Goal: Task Accomplishment & Management: Use online tool/utility

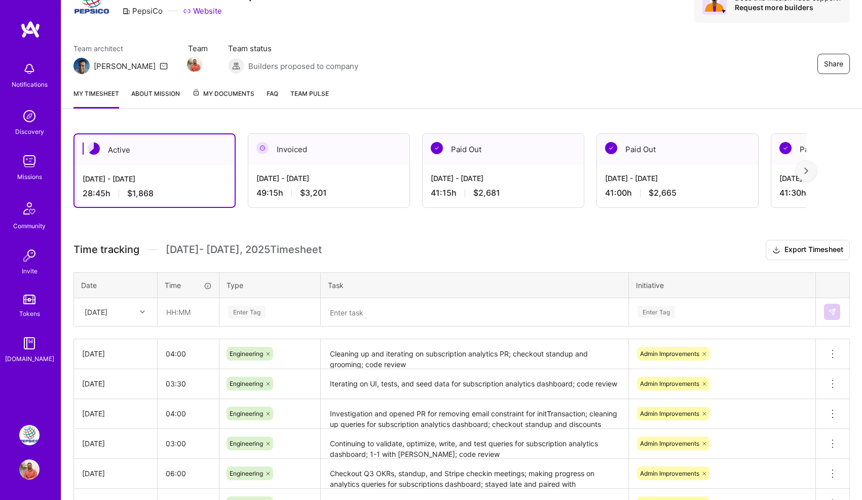
scroll to position [75, 0]
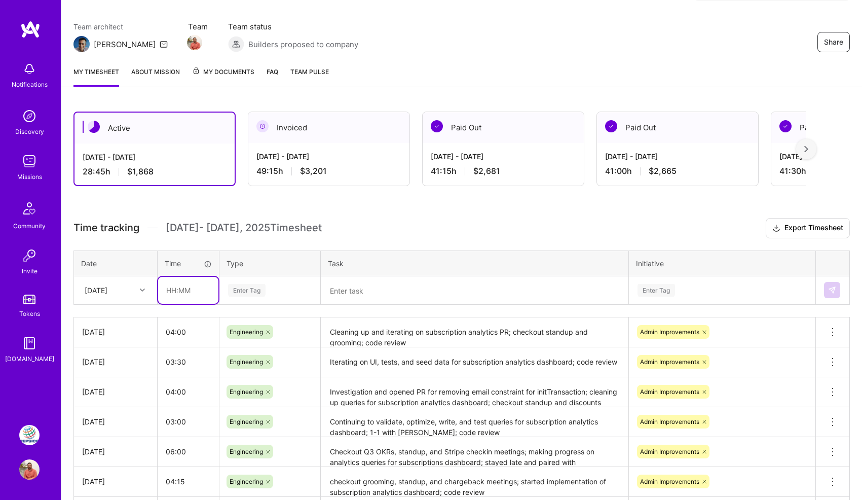
click at [186, 291] on input "text" at bounding box center [188, 290] width 60 height 27
type input "04:00"
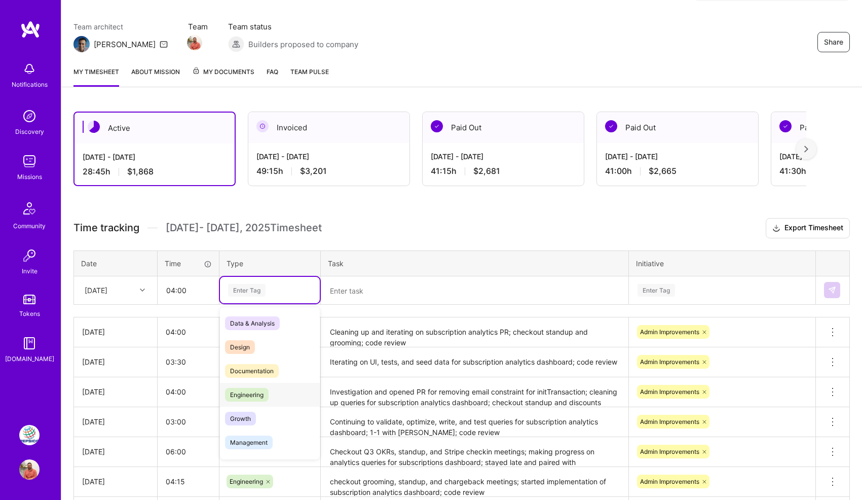
click at [264, 386] on div "Engineering" at bounding box center [270, 395] width 100 height 24
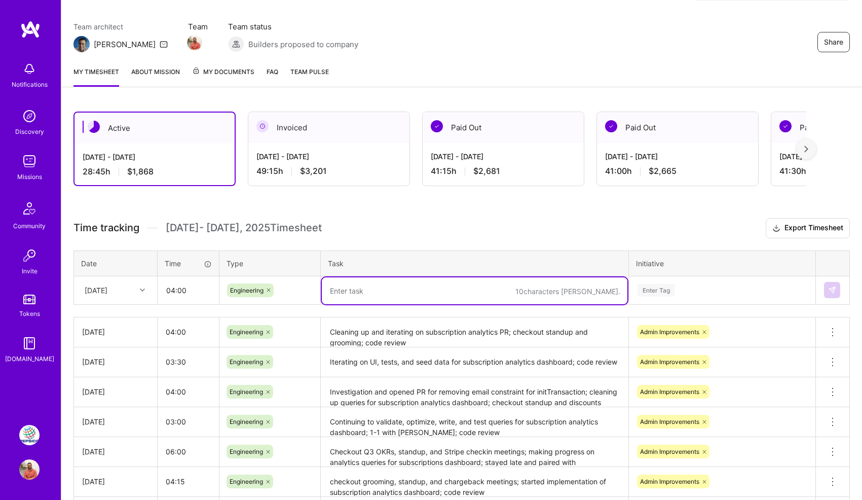
click at [359, 288] on textarea at bounding box center [475, 290] width 306 height 27
type textarea "I"
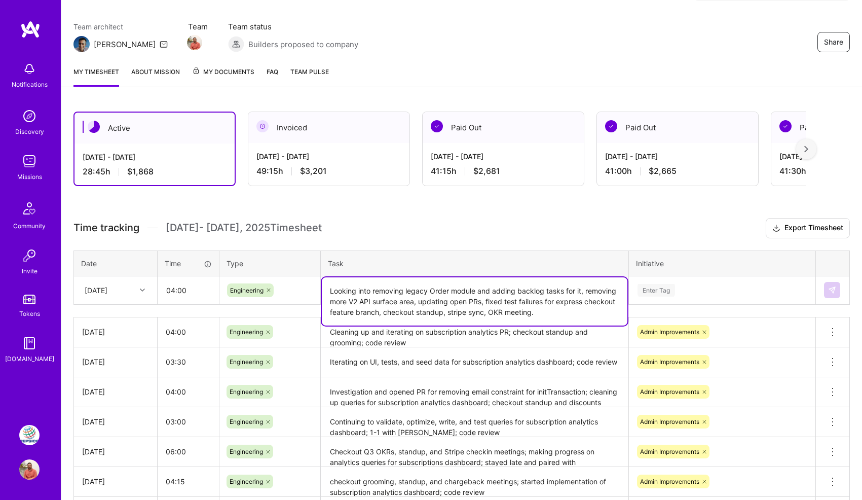
type textarea "Looking into removing legacy Order module and adding backlog tasks for it, remo…"
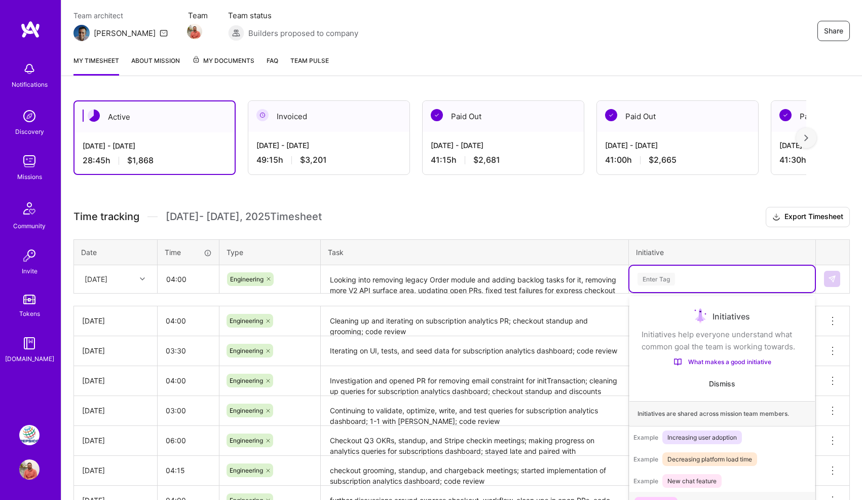
click at [670, 292] on div "option Onboarding focused, 1 of 3. 3 results available. Use Up and Down to choo…" at bounding box center [721, 279] width 185 height 26
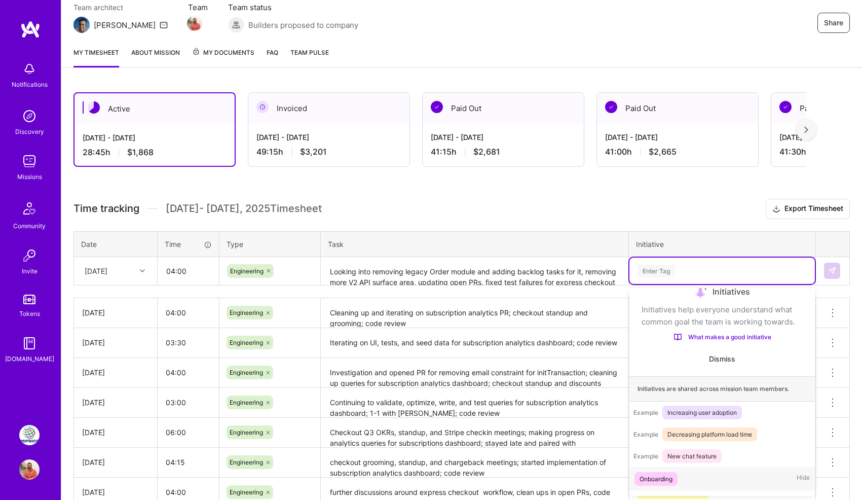
scroll to position [59, 0]
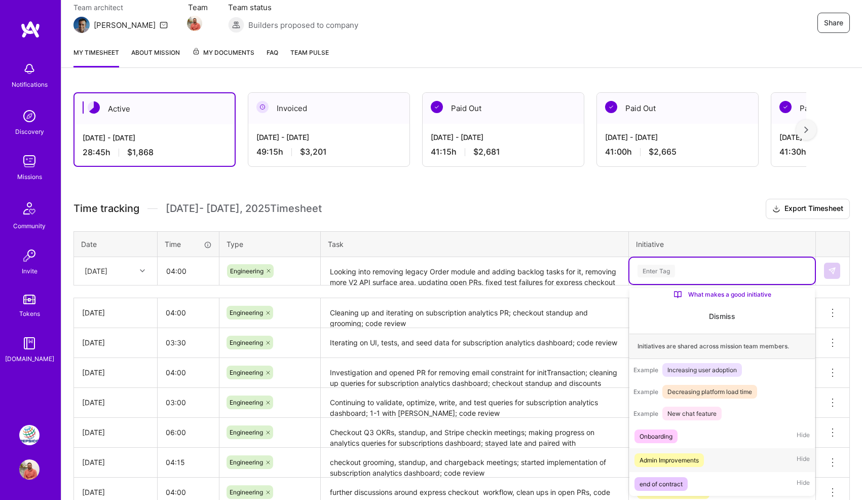
click at [696, 465] on div "Admin Improvements" at bounding box center [668, 460] width 59 height 11
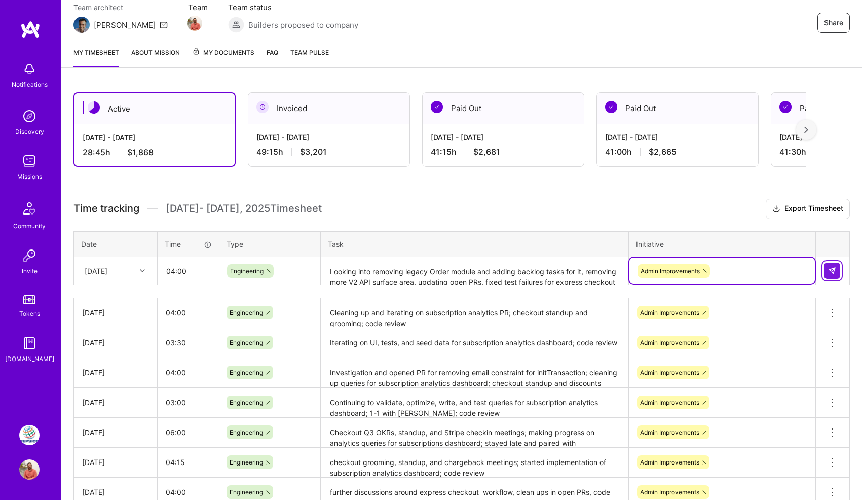
click at [831, 273] on img at bounding box center [832, 271] width 8 height 8
